Goal: Information Seeking & Learning: Learn about a topic

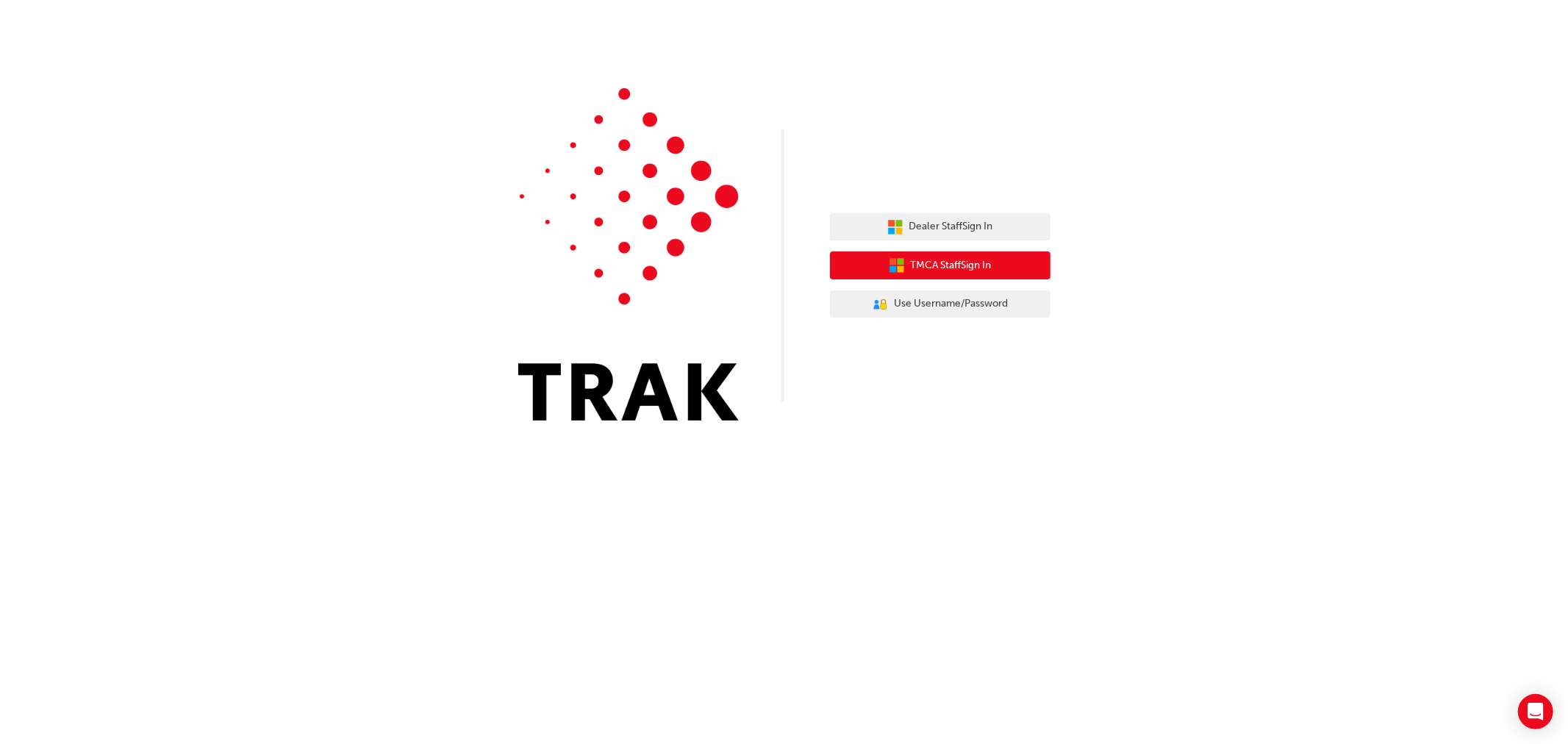
click at [937, 269] on span "TMCA Staff Sign In" at bounding box center [951, 265] width 81 height 17
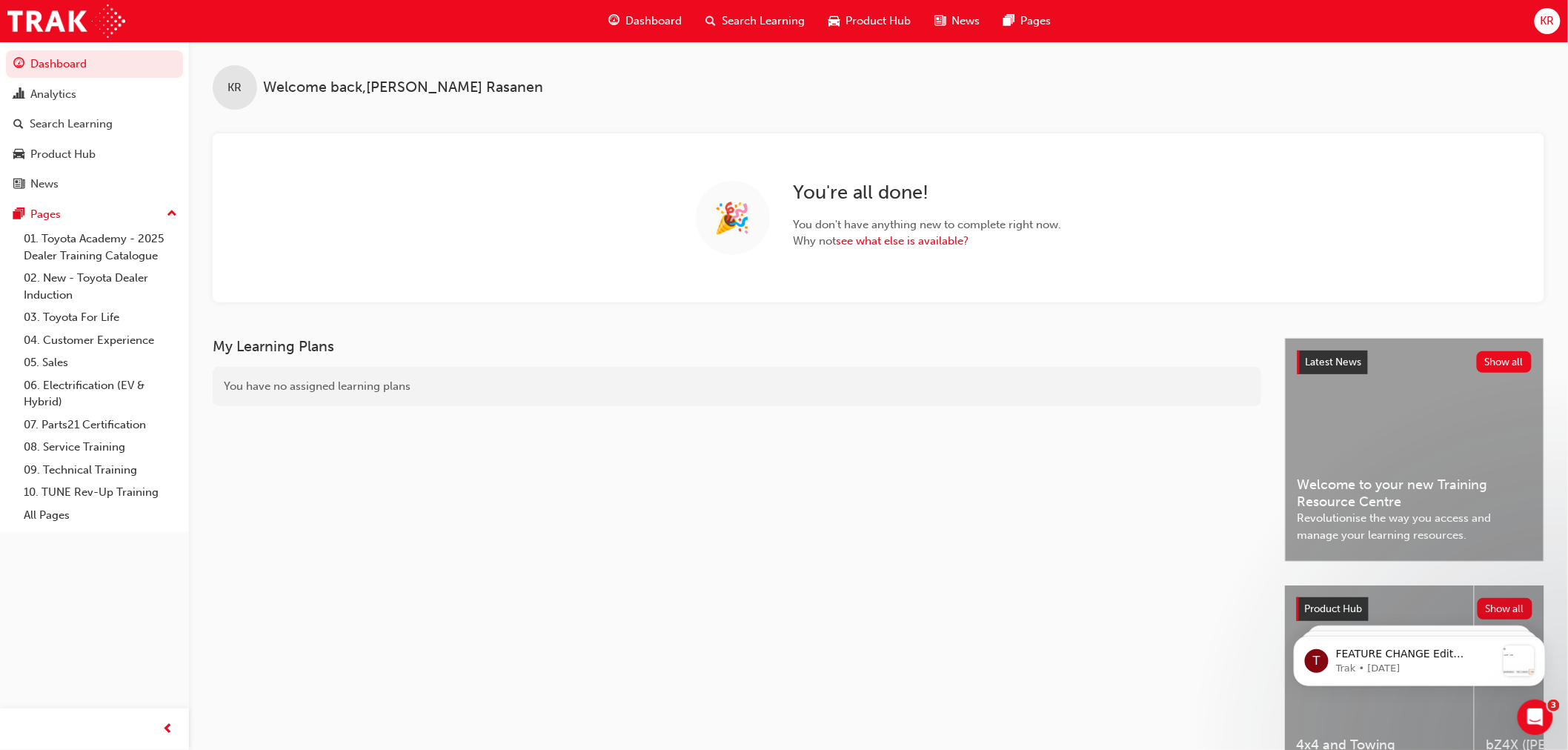
click at [754, 17] on span "Search Learning" at bounding box center [764, 21] width 83 height 17
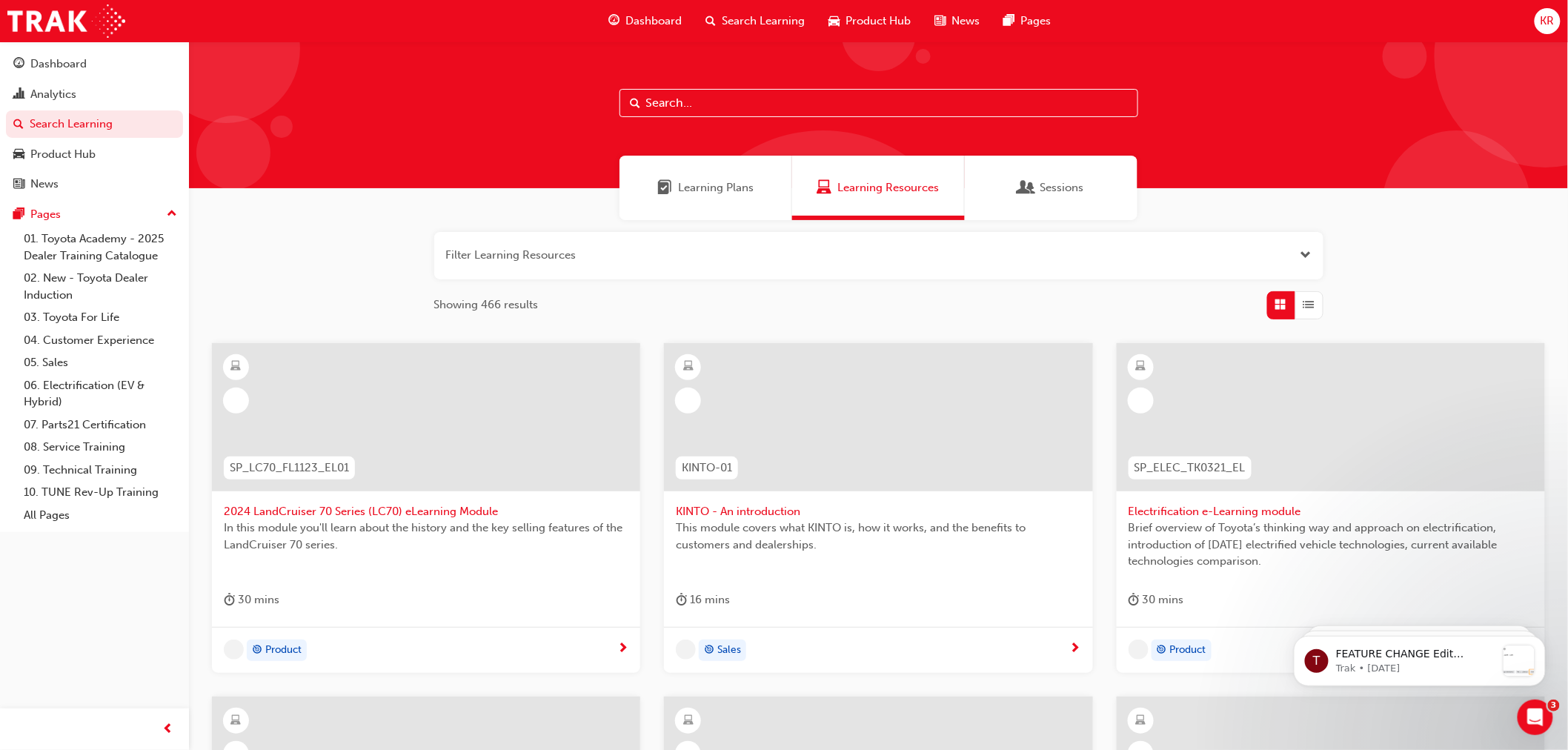
click at [654, 105] on input "text" at bounding box center [879, 102] width 519 height 28
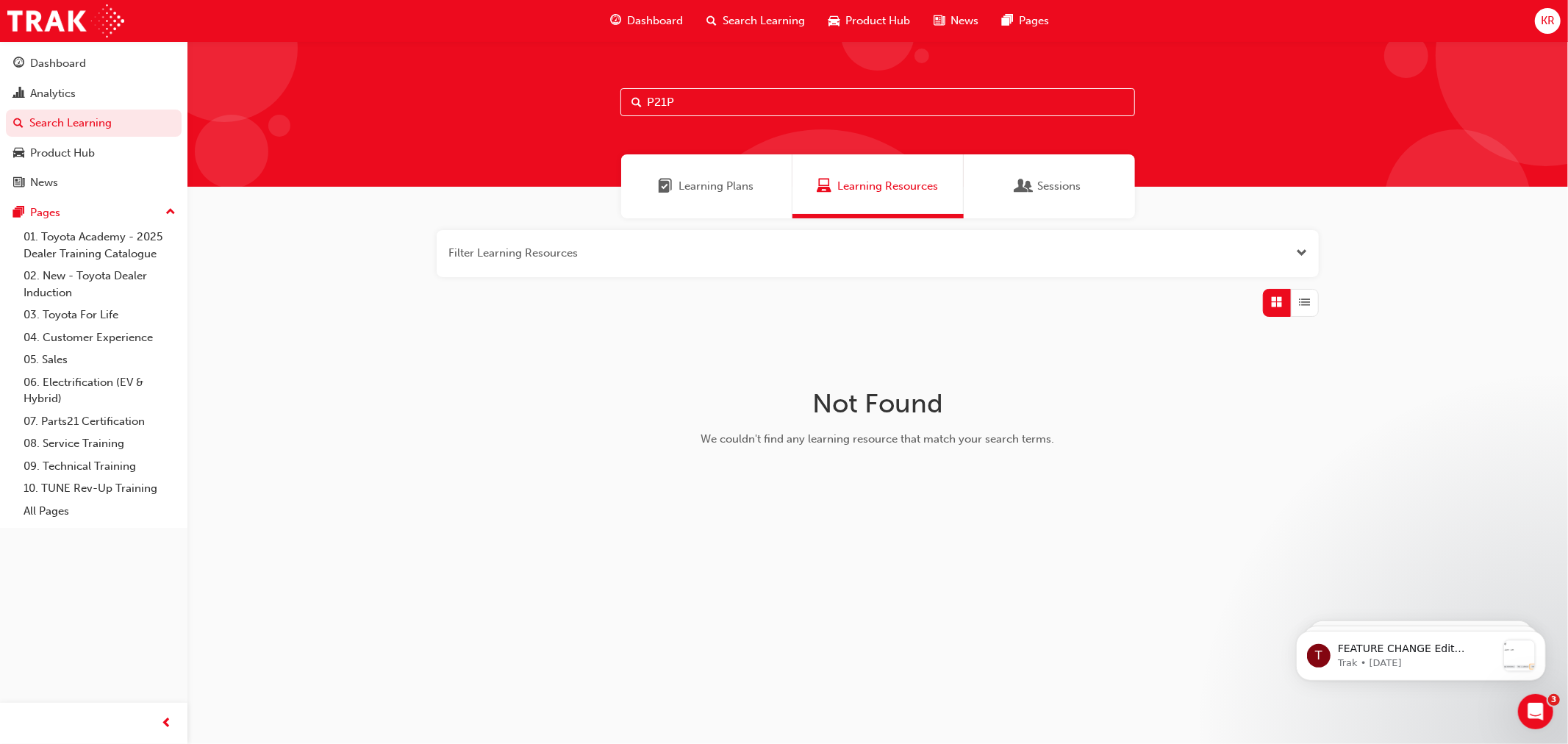
click at [698, 105] on input "P21P" at bounding box center [878, 101] width 515 height 28
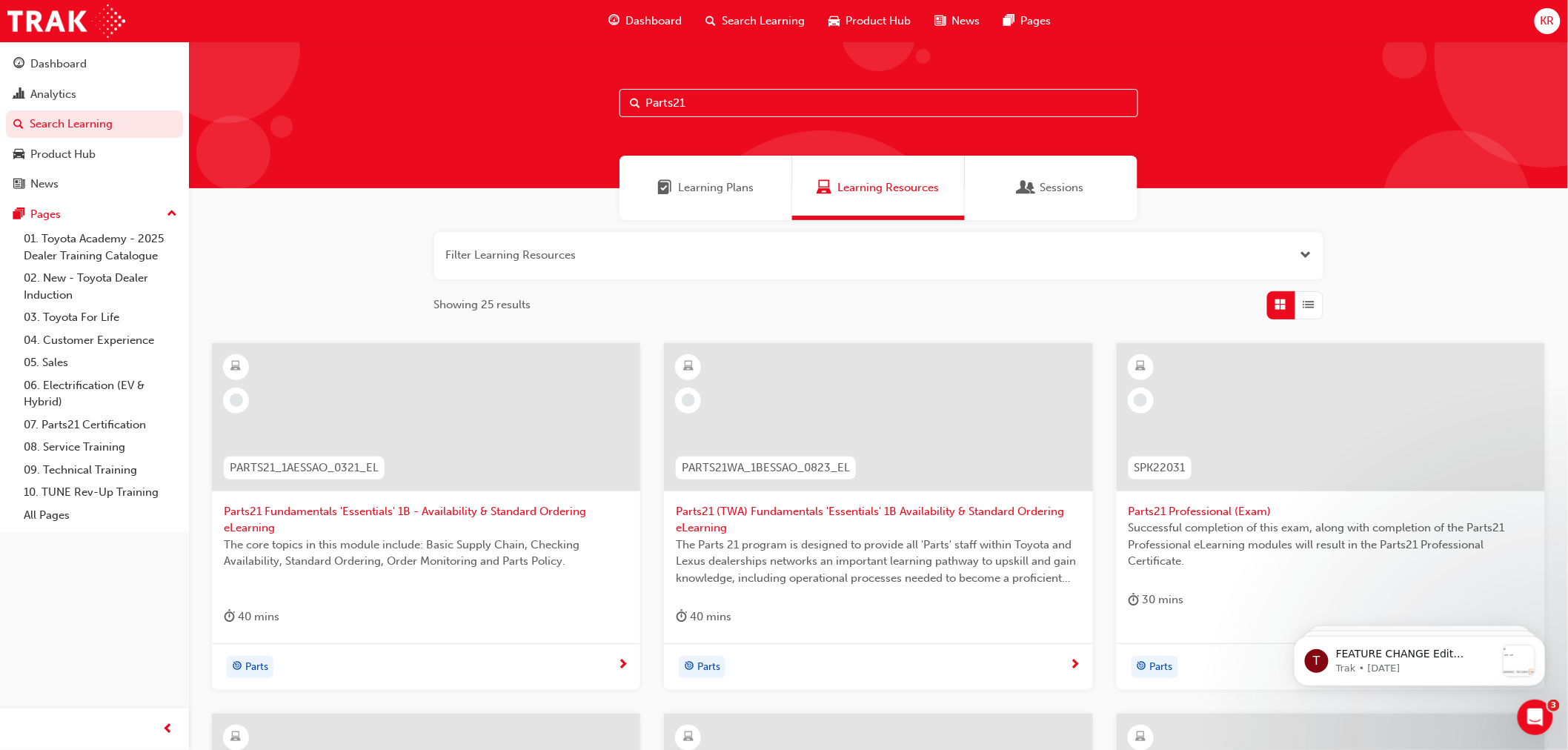
type input "Parts21"
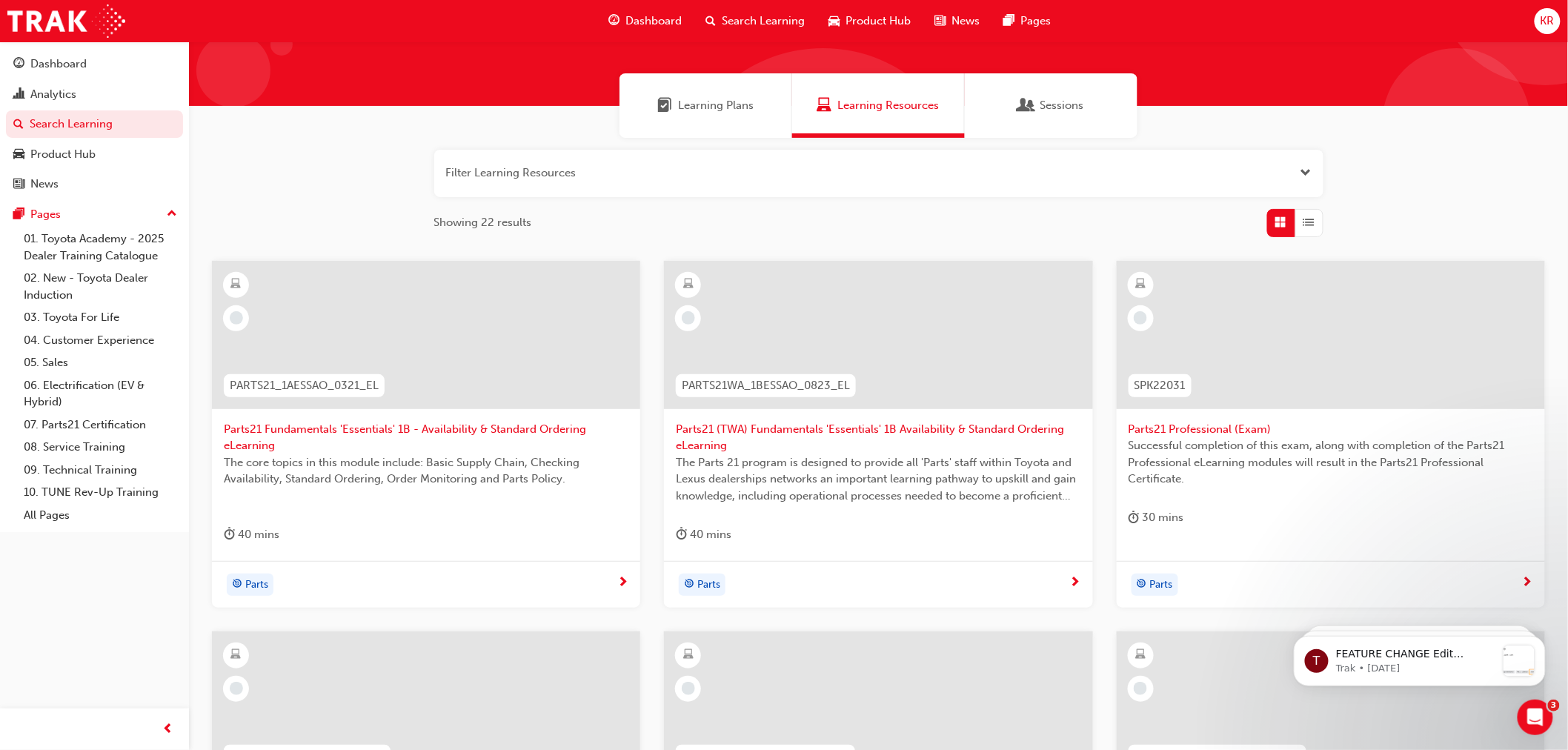
scroll to position [476, 0]
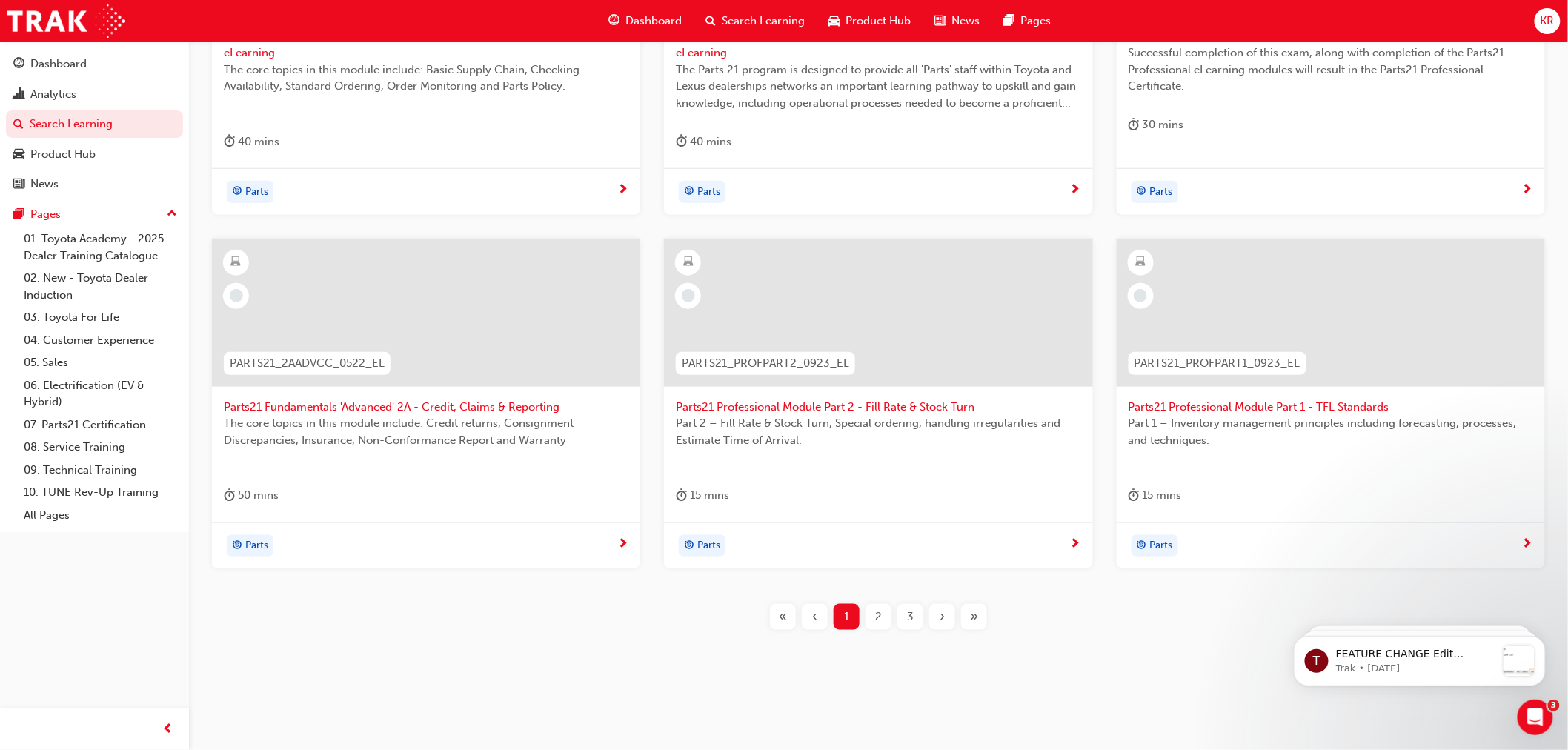
click at [943, 614] on span "›" at bounding box center [942, 616] width 5 height 17
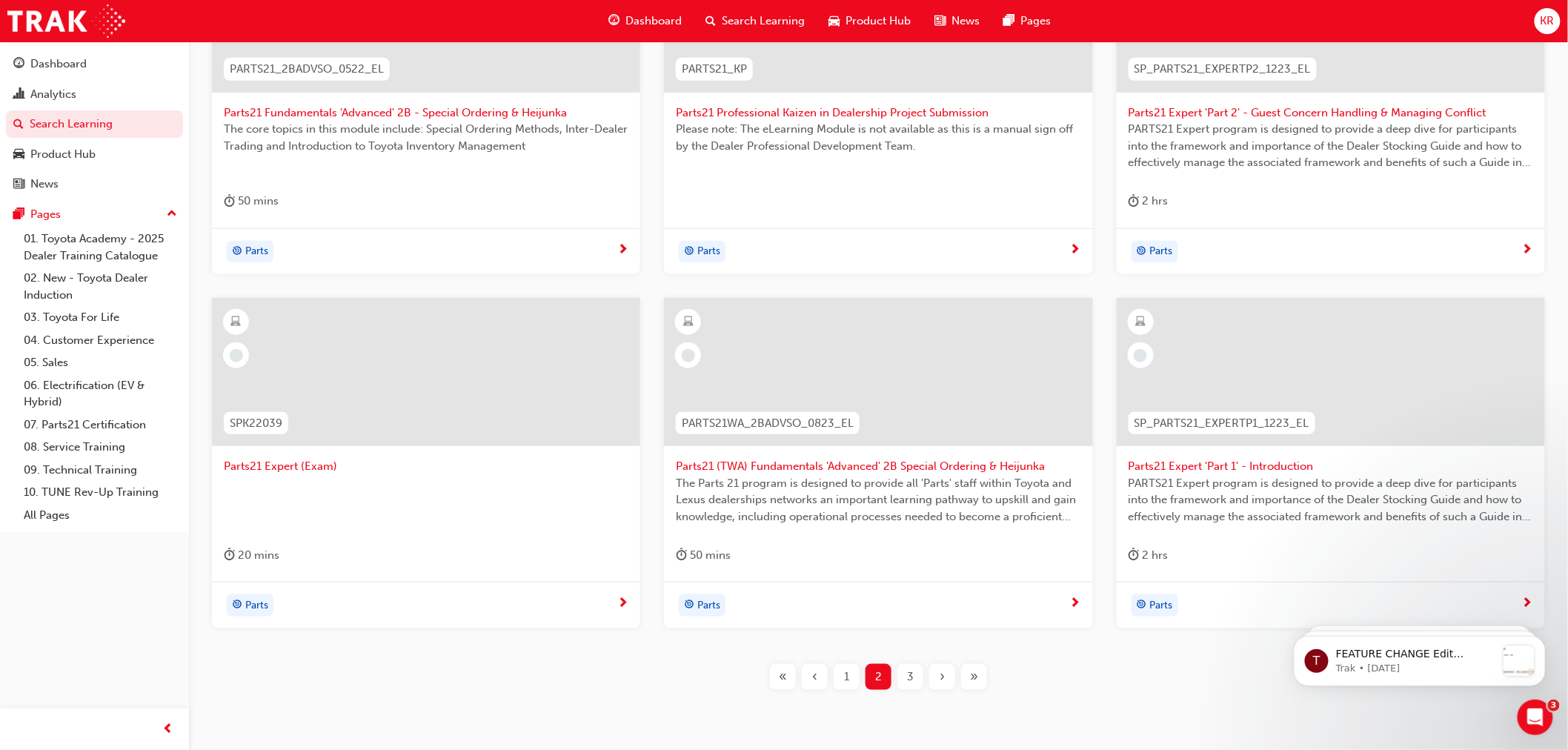
scroll to position [411, 0]
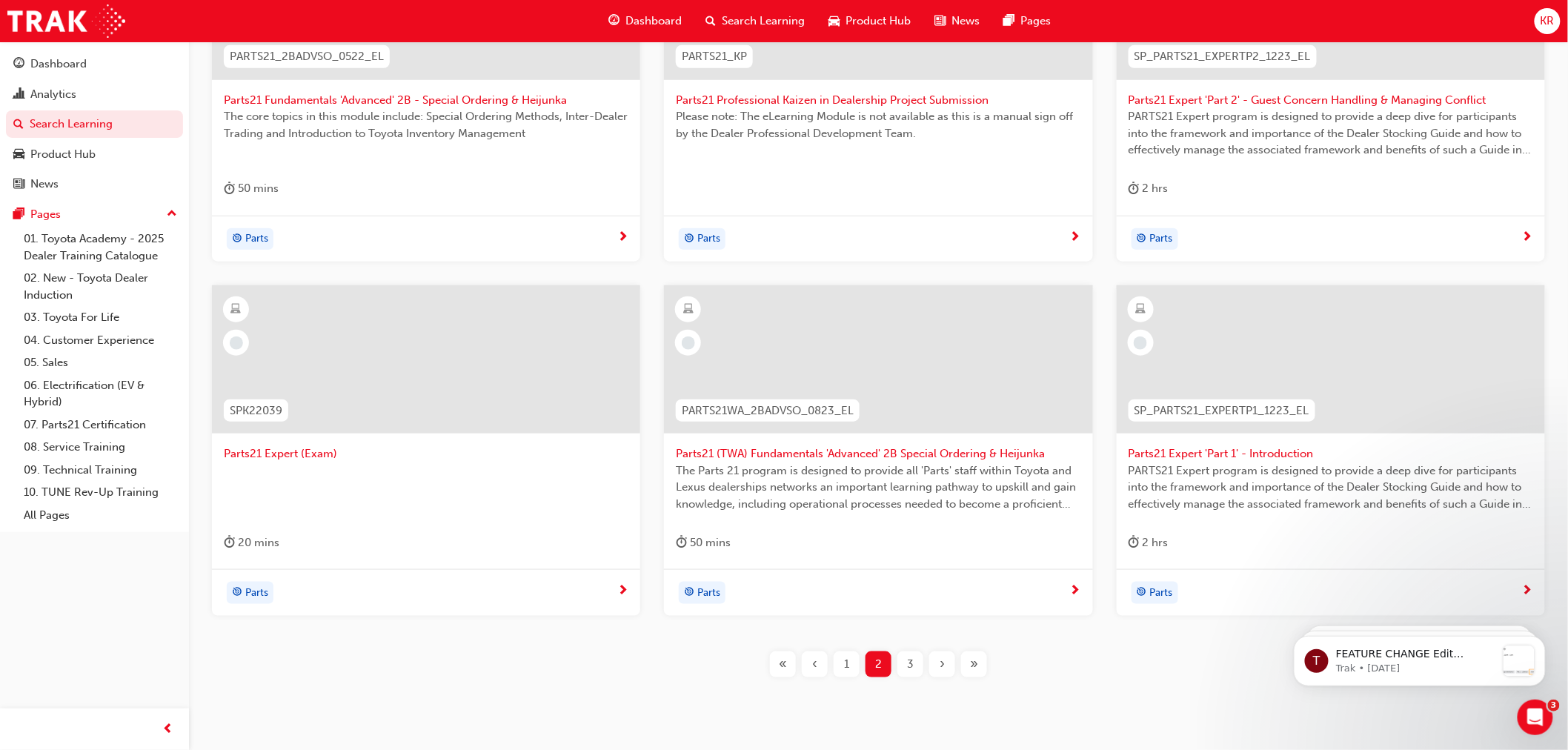
click at [947, 668] on div "›" at bounding box center [942, 664] width 26 height 26
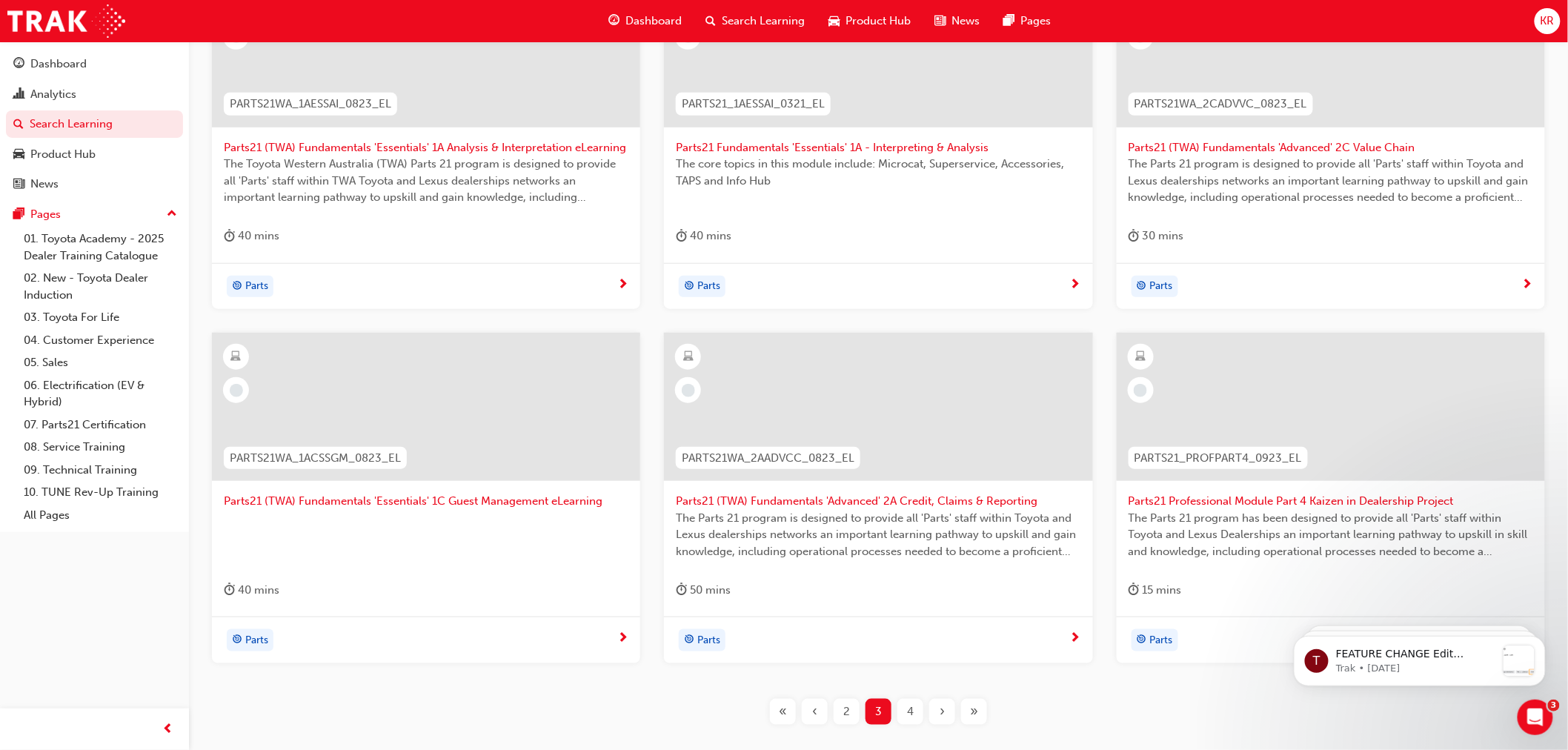
scroll to position [411, 0]
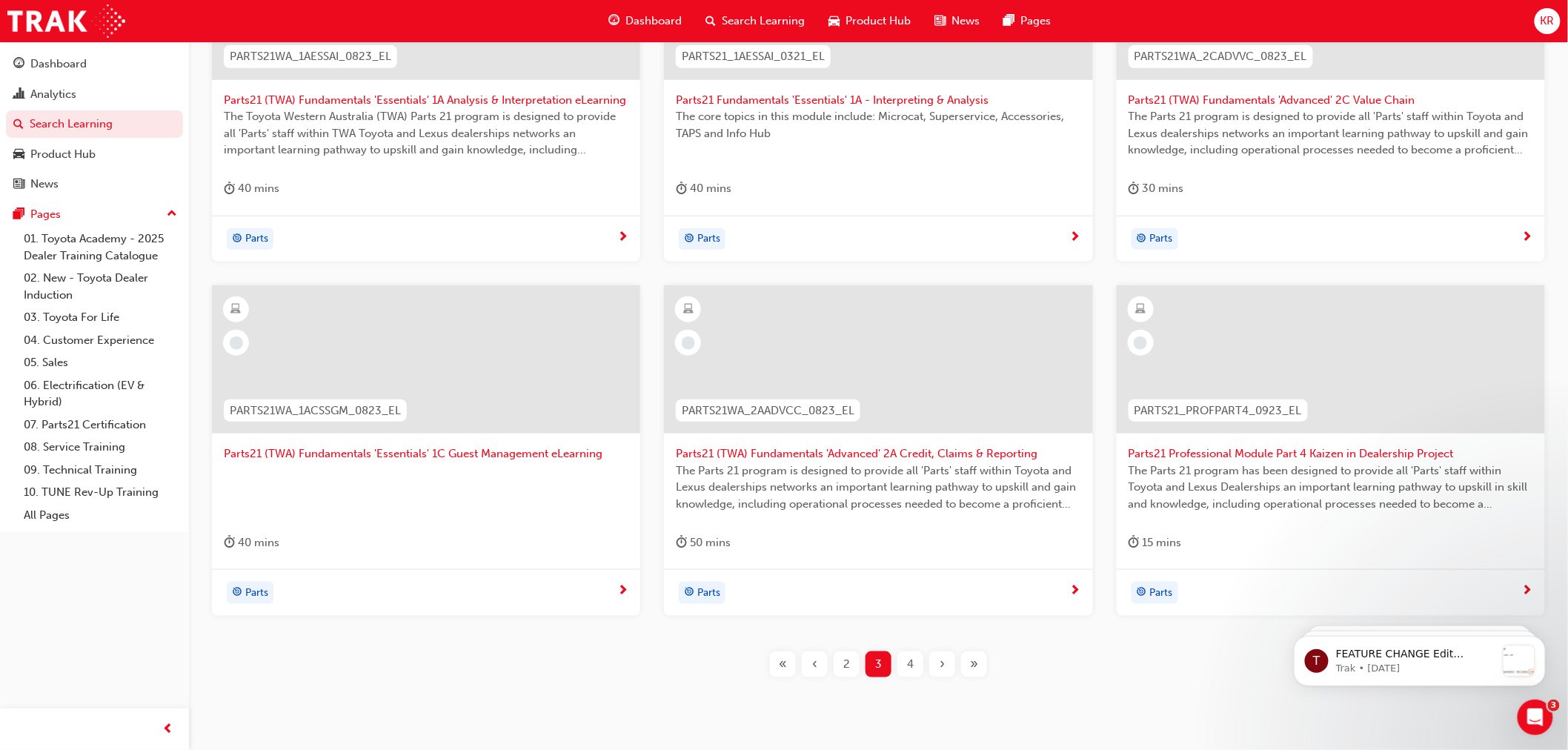
click at [903, 664] on div "4" at bounding box center [910, 664] width 26 height 26
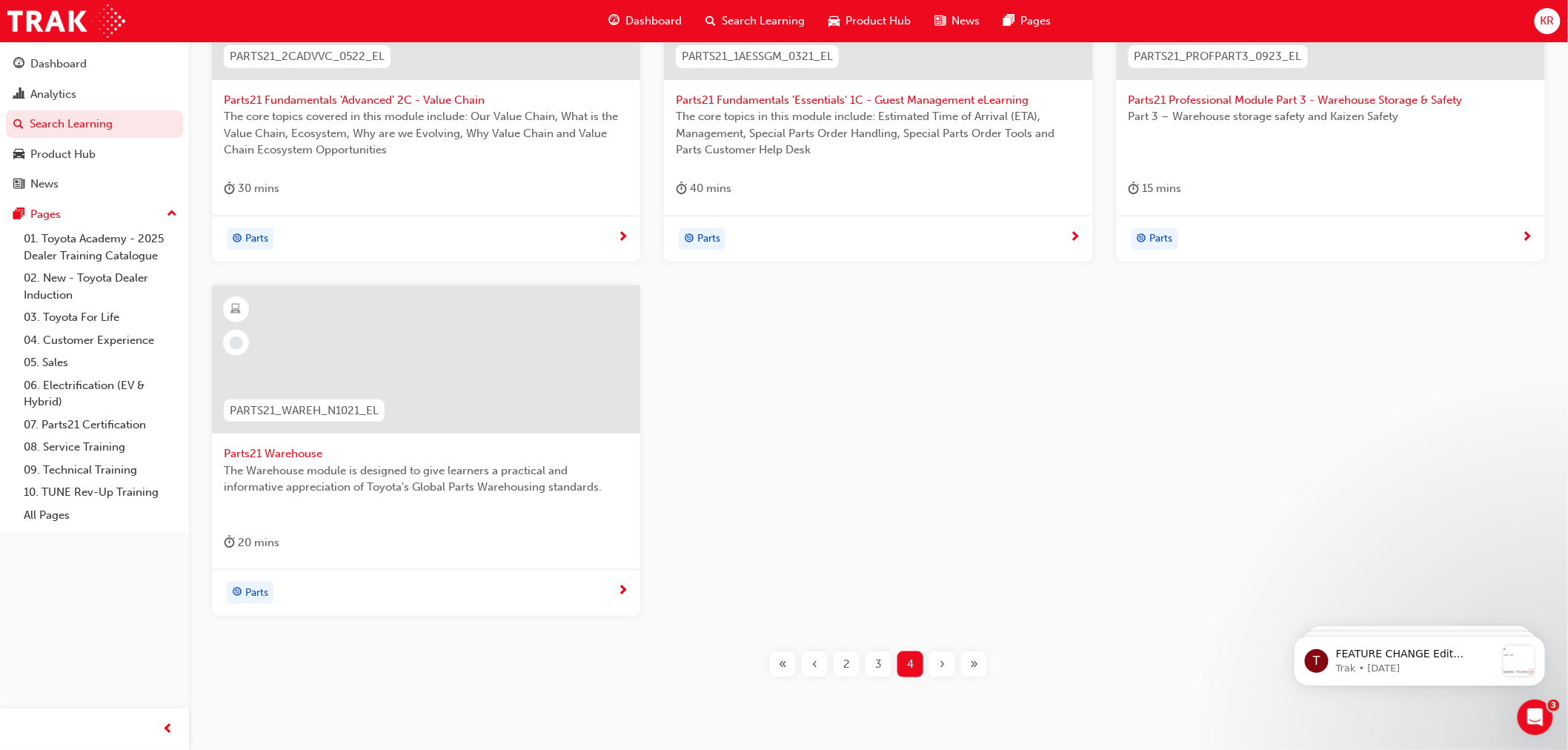
scroll to position [458, 0]
